Goal: Information Seeking & Learning: Check status

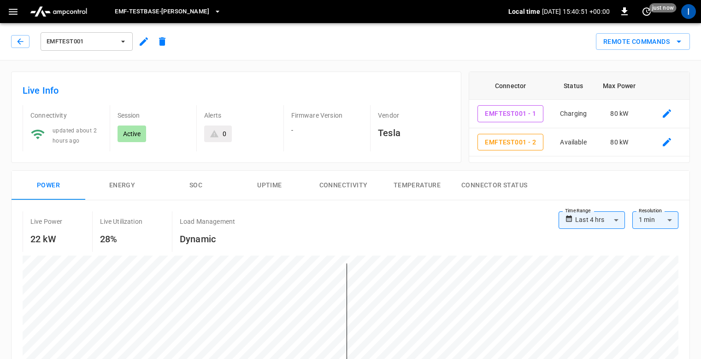
scroll to position [431, 0]
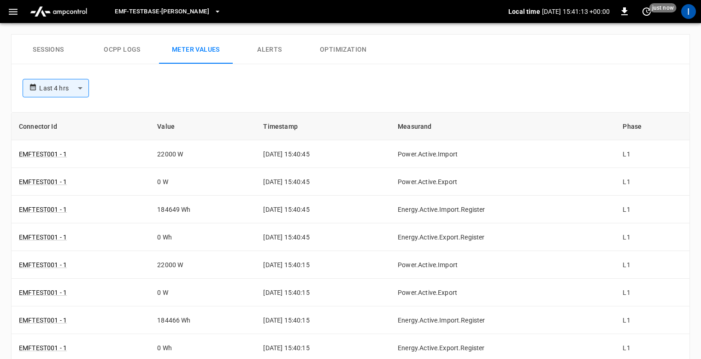
click at [450, 96] on div "**********" at bounding box center [349, 86] width 660 height 30
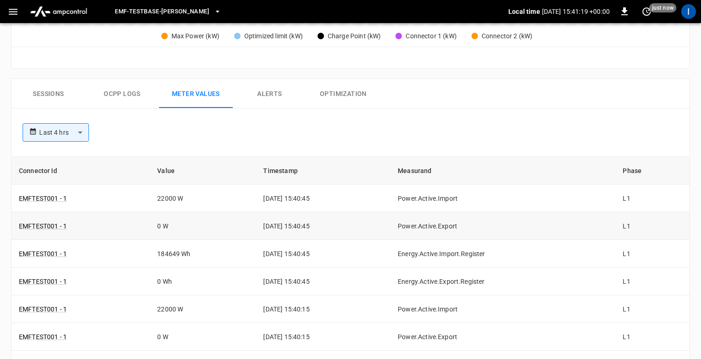
scroll to position [375, 0]
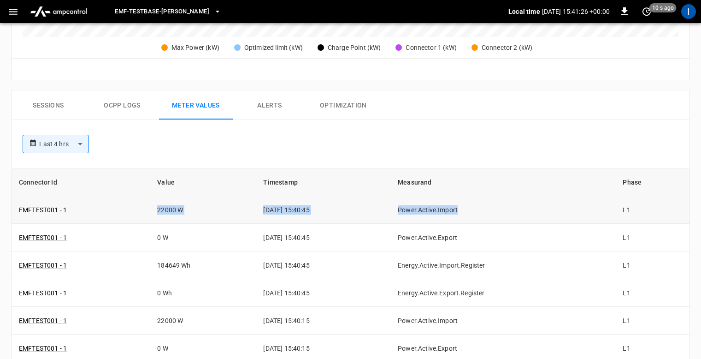
drag, startPoint x: 508, startPoint y: 209, endPoint x: 156, endPoint y: 199, distance: 352.3
click at [156, 199] on tr "EMFTEST001 - 1 22000 W [DATE] 15:40:45 Power.Active.Import L1" at bounding box center [351, 210] width 678 height 28
click at [448, 132] on div "**********" at bounding box center [349, 142] width 660 height 30
click at [443, 102] on div "Sessions Ocpp logs Meter Values Alerts Optimization" at bounding box center [351, 105] width 678 height 30
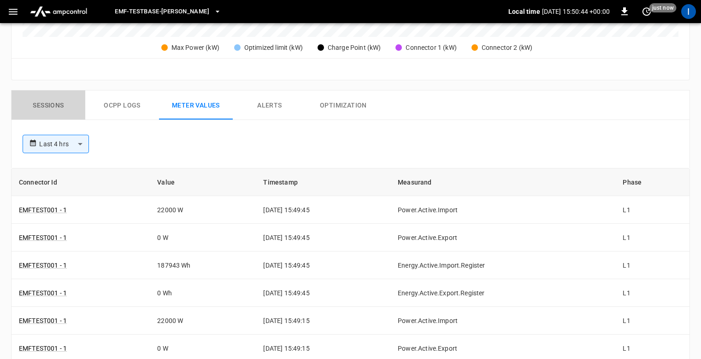
click at [61, 95] on button "Sessions" at bounding box center [49, 105] width 74 height 30
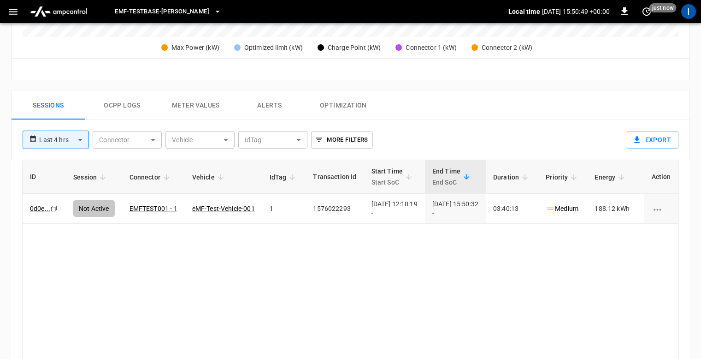
click at [208, 109] on button "Meter Values" at bounding box center [196, 105] width 74 height 30
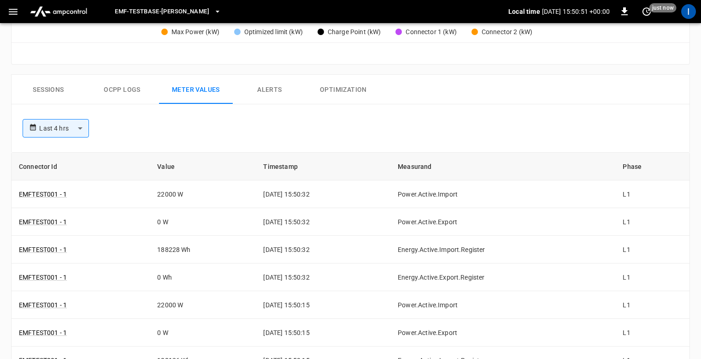
scroll to position [387, 0]
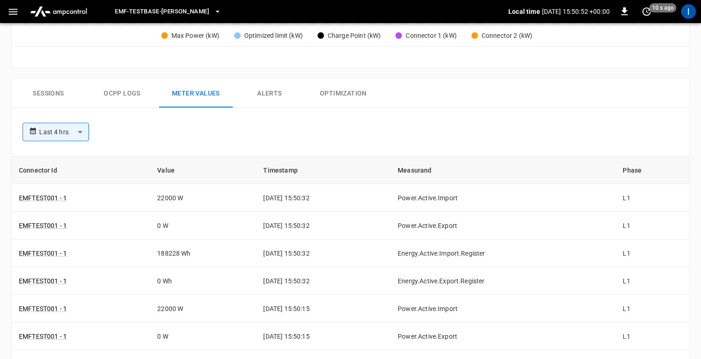
click at [129, 95] on button "Ocpp logs" at bounding box center [122, 93] width 74 height 30
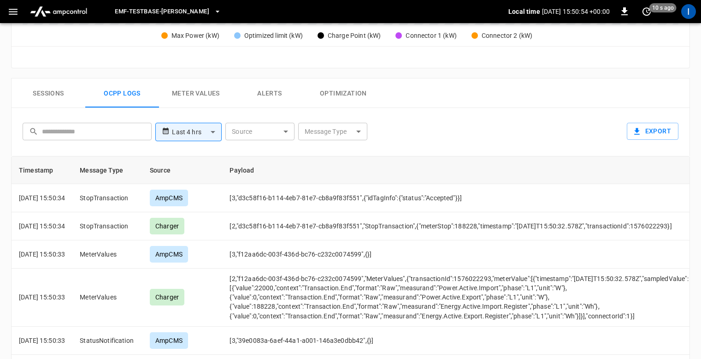
click at [210, 88] on button "Meter Values" at bounding box center [196, 93] width 74 height 30
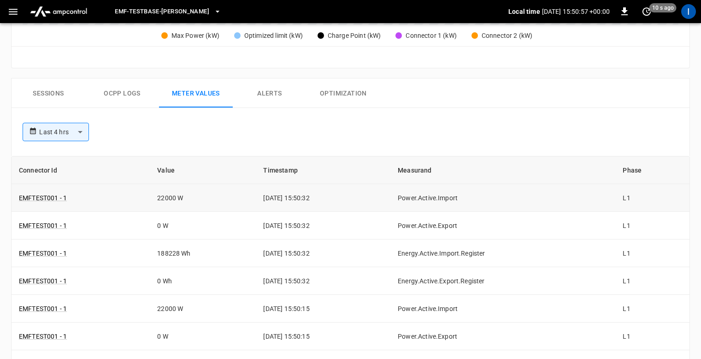
click at [304, 197] on td "[DATE] 15:50:32" at bounding box center [323, 198] width 135 height 28
click at [413, 118] on div "**********" at bounding box center [349, 130] width 660 height 30
click at [300, 200] on td "[DATE] 15:50:32" at bounding box center [323, 198] width 135 height 28
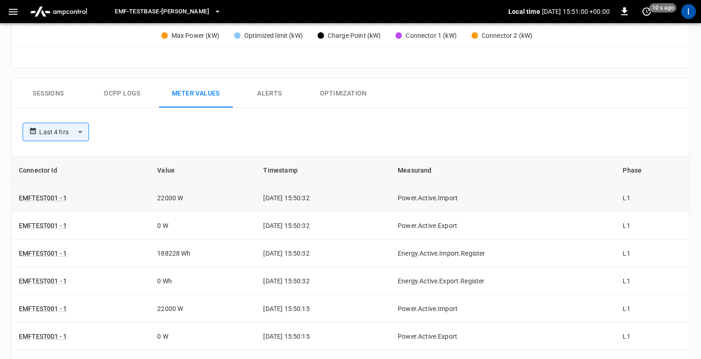
click at [300, 200] on td "[DATE] 15:50:32" at bounding box center [323, 198] width 135 height 28
click at [416, 115] on div "**********" at bounding box center [349, 130] width 660 height 30
click at [128, 94] on button "Ocpp logs" at bounding box center [122, 93] width 74 height 30
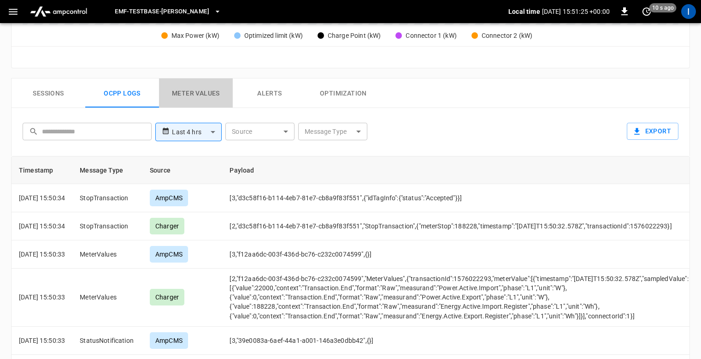
click at [208, 94] on button "Meter Values" at bounding box center [196, 93] width 74 height 30
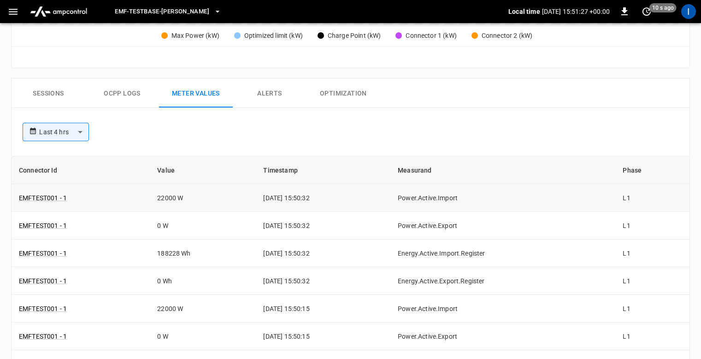
drag, startPoint x: 249, startPoint y: 194, endPoint x: 325, endPoint y: 195, distance: 75.1
click at [325, 195] on td "[DATE] 15:50:32" at bounding box center [323, 198] width 135 height 28
copy td "[DATE] 15:50:32"
click at [125, 95] on button "Ocpp logs" at bounding box center [122, 93] width 74 height 30
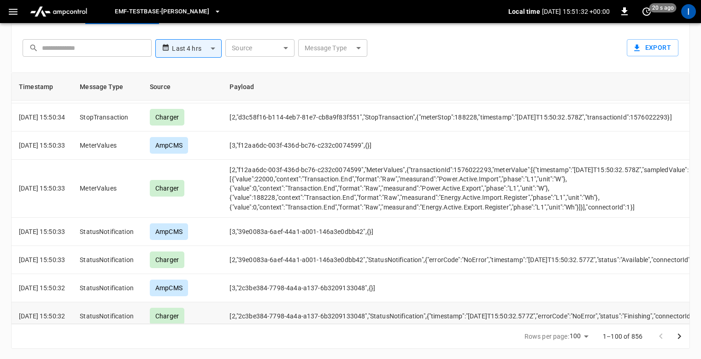
scroll to position [161, 0]
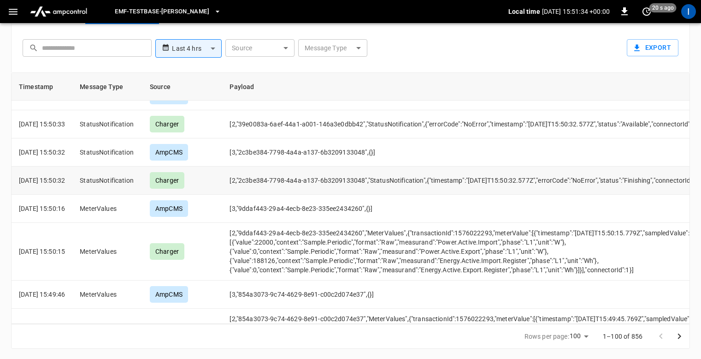
click at [307, 181] on td "[2,"2c3be384-7798-4a4a-a137-6b3209133048","StatusNotification",{"timestamp":"[D…" at bounding box center [473, 180] width 502 height 28
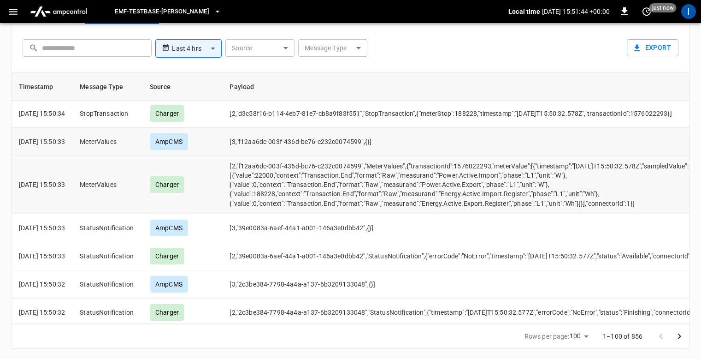
scroll to position [166, 0]
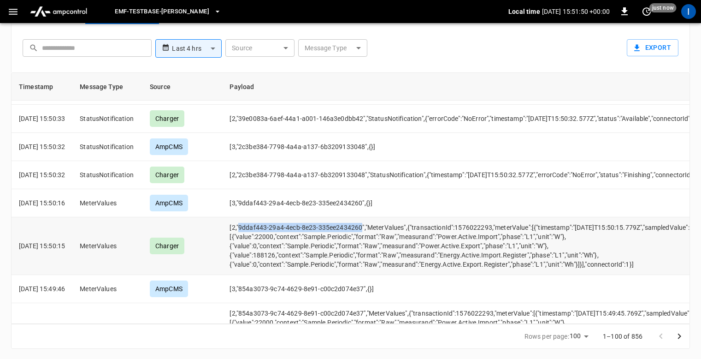
drag, startPoint x: 253, startPoint y: 226, endPoint x: 375, endPoint y: 224, distance: 122.2
click at [375, 224] on td "[2,"9ddaf443-29a4-4ecb-8e23-335ee2434260","MeterValues",{"transactionId":157602…" at bounding box center [473, 246] width 502 height 58
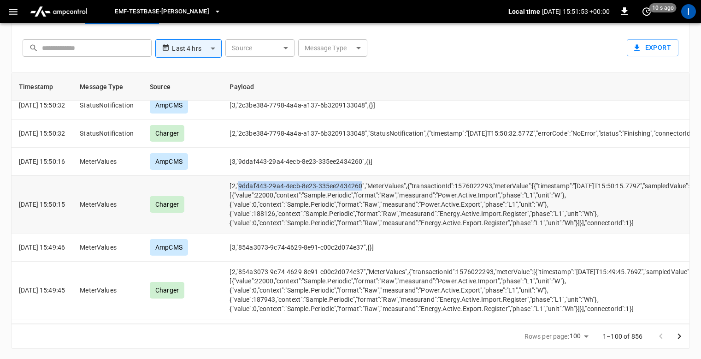
scroll to position [214, 0]
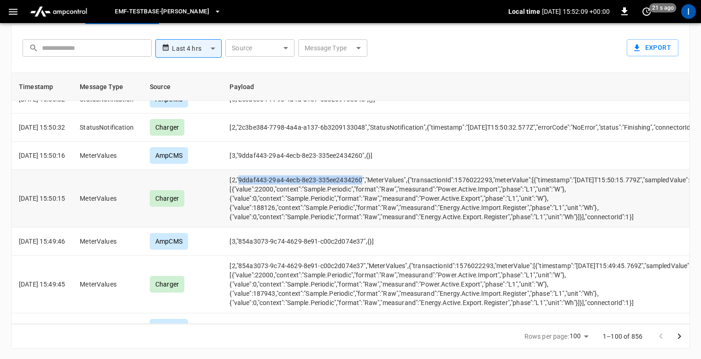
click at [251, 177] on td "[2,"9ddaf443-29a4-4ecb-8e23-335ee2434260","MeterValues",{"transactionId":157602…" at bounding box center [473, 199] width 502 height 58
drag, startPoint x: 266, startPoint y: 178, endPoint x: 376, endPoint y: 175, distance: 110.7
click at [376, 175] on td "[2,"9ddaf443-29a4-4ecb-8e23-335ee2434260","MeterValues",{"transactionId":157602…" at bounding box center [473, 199] width 502 height 58
copy td "9ddaf443-29a4-4ecb-8e23-335ee2434260"
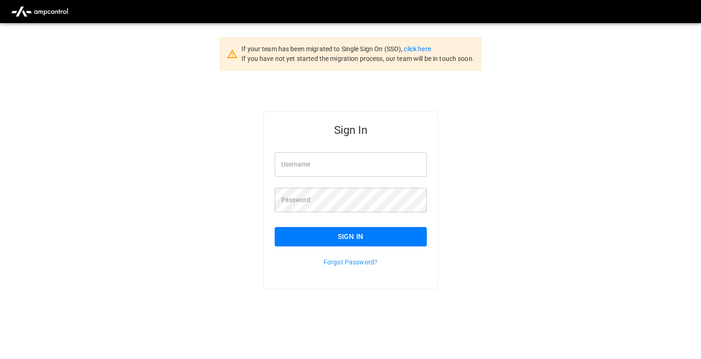
scroll to position [23, 0]
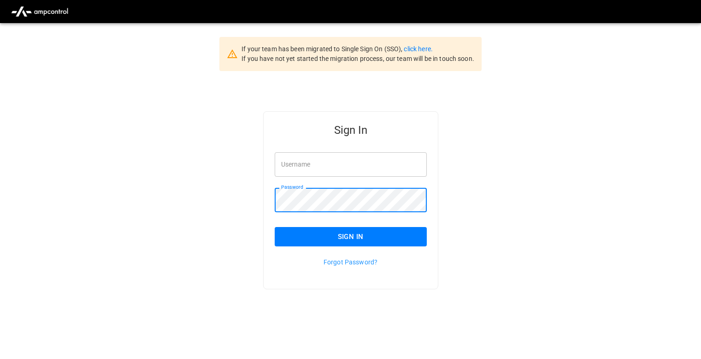
click at [534, 103] on div "Sign In Username Username Password Password Sign In Forgot Password?" at bounding box center [350, 215] width 701 height 288
